Goal: Navigation & Orientation: Find specific page/section

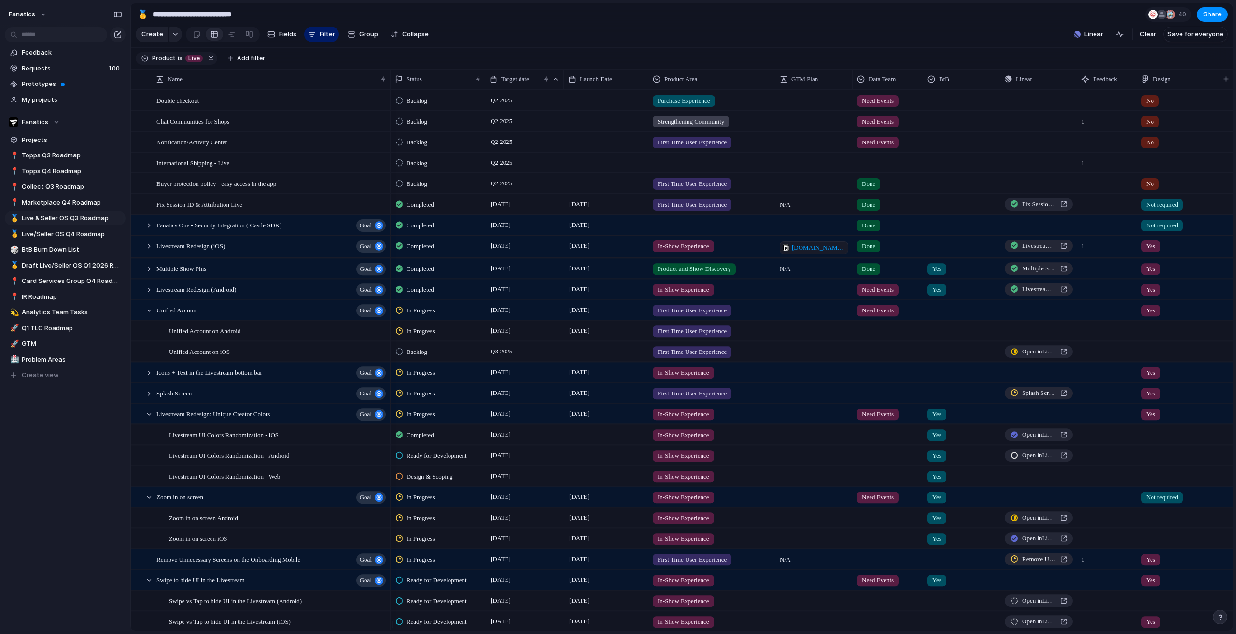
scroll to position [48, 0]
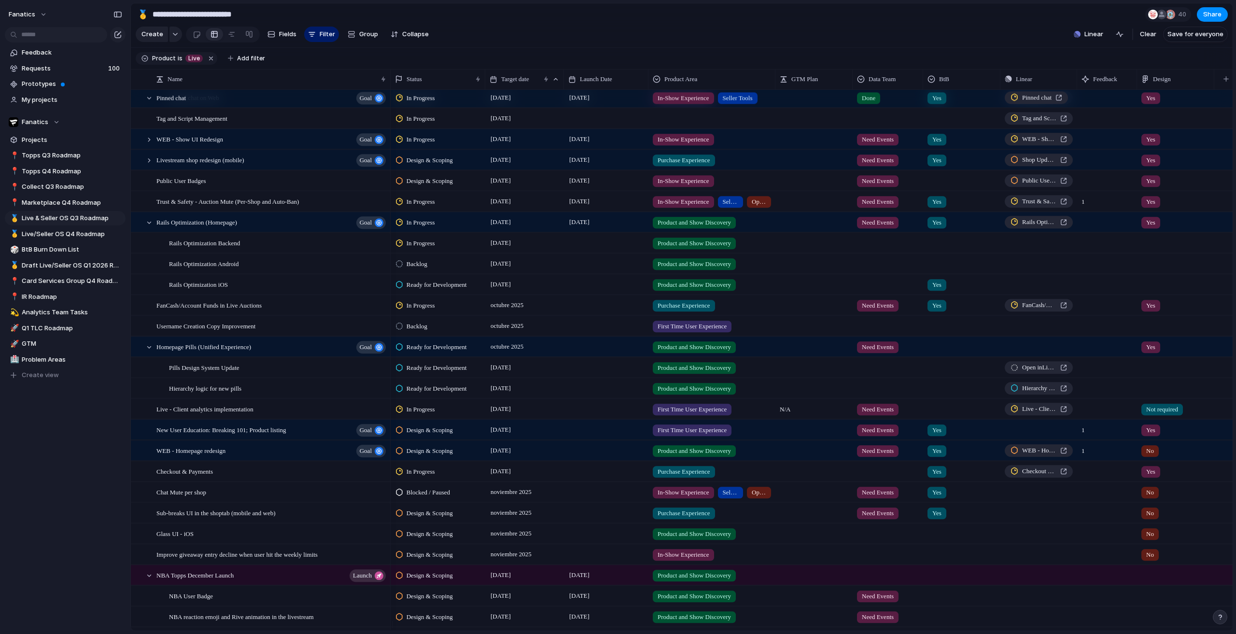
scroll to position [724, 0]
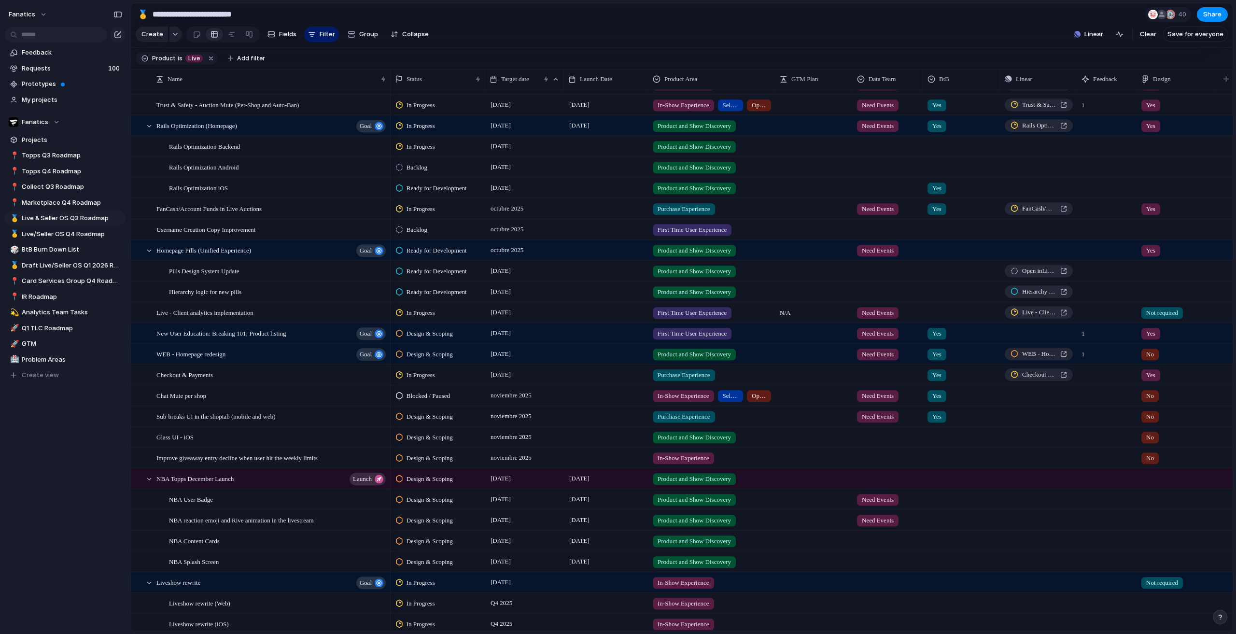
drag, startPoint x: 33, startPoint y: 452, endPoint x: 36, endPoint y: 448, distance: 5.2
click at [33, 452] on div "Feedback Requests 100 Prototypes My projects Fanatics Projects 📍 Topps Q3 Roadm…" at bounding box center [65, 230] width 130 height 460
click at [68, 495] on div "fanatics Feedback Requests 100 Prototypes My projects Fanatics Projects 📍 Topps…" at bounding box center [65, 317] width 130 height 634
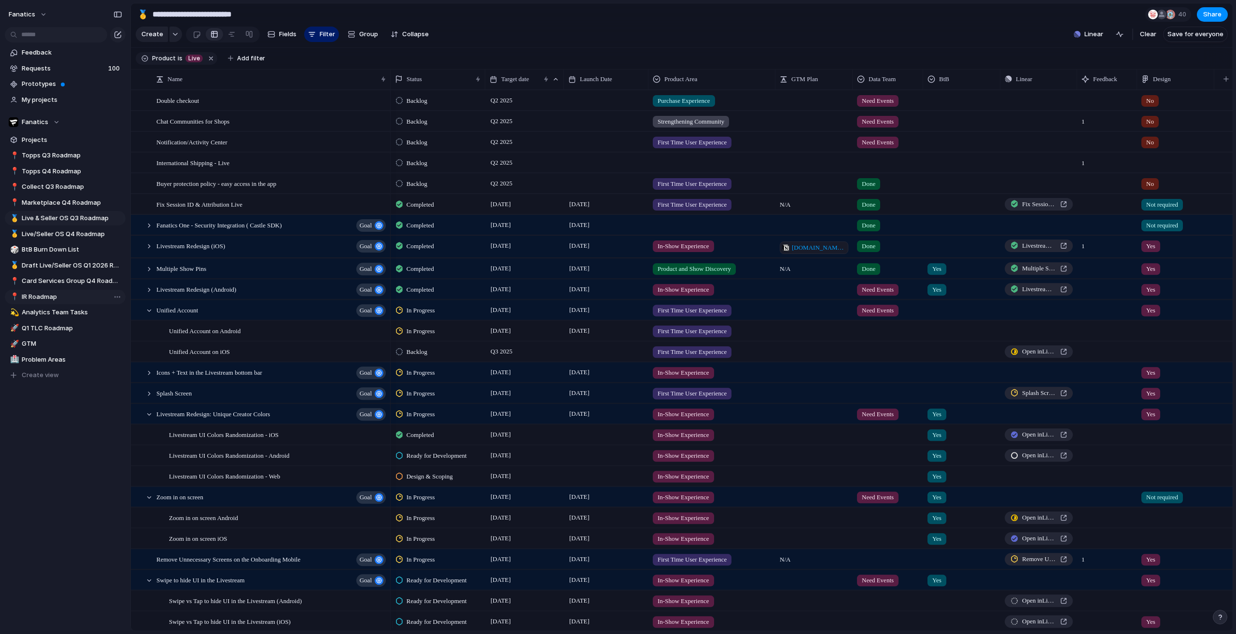
drag, startPoint x: 92, startPoint y: 486, endPoint x: 114, endPoint y: 290, distance: 197.3
click at [92, 485] on div "fanatics Feedback Requests 100 Prototypes My projects Fanatics Projects 📍 Topps…" at bounding box center [65, 317] width 130 height 634
